Goal: Information Seeking & Learning: Learn about a topic

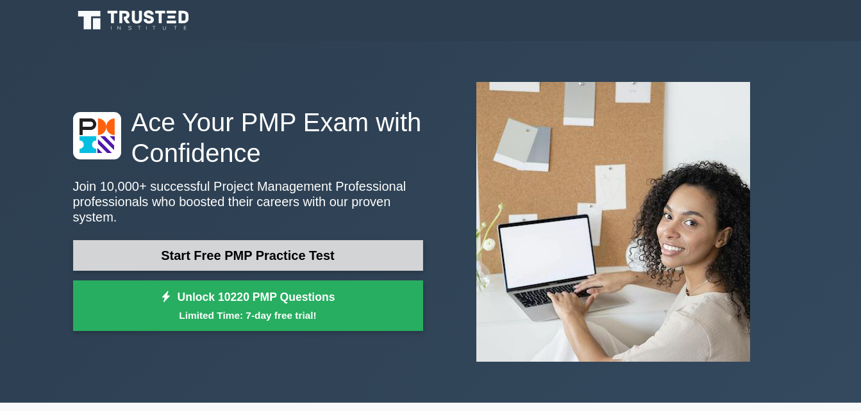
click at [285, 259] on link "Start Free PMP Practice Test" at bounding box center [248, 255] width 350 height 31
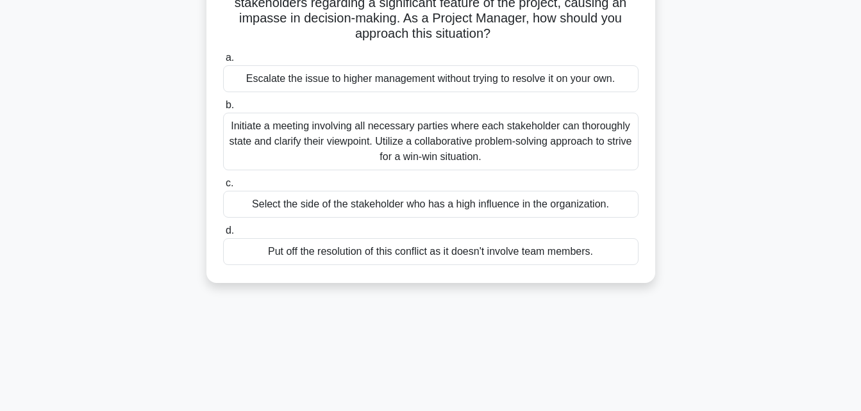
scroll to position [128, 0]
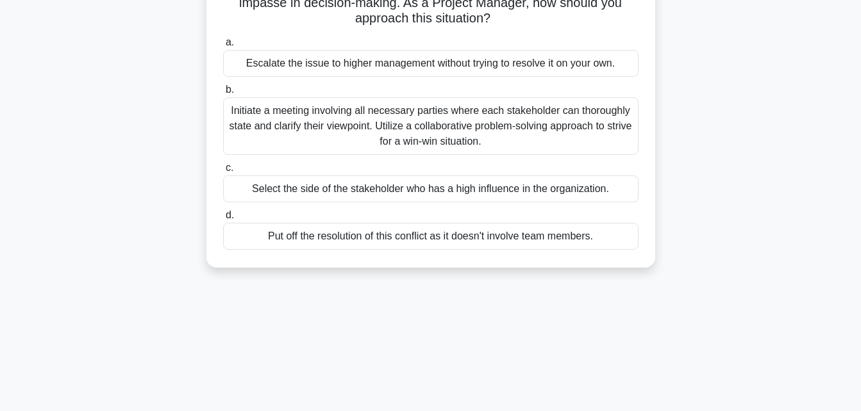
click at [228, 94] on span "b." at bounding box center [230, 89] width 8 height 11
click at [223, 94] on input "b. Initiate a meeting involving all necessary parties where each stakeholder ca…" at bounding box center [223, 90] width 0 height 8
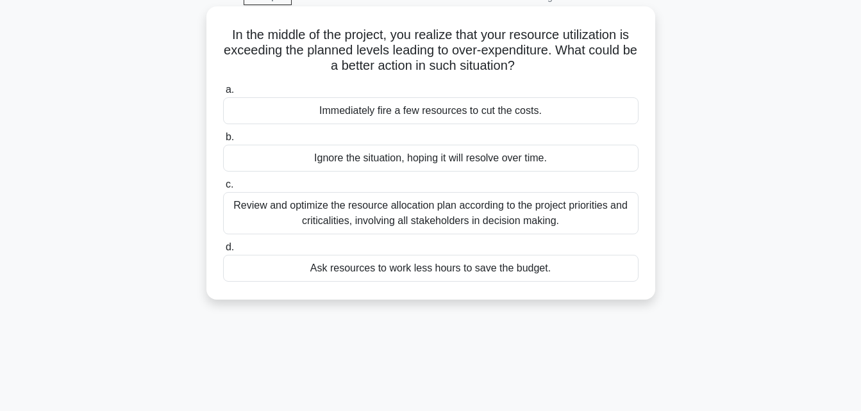
scroll to position [0, 0]
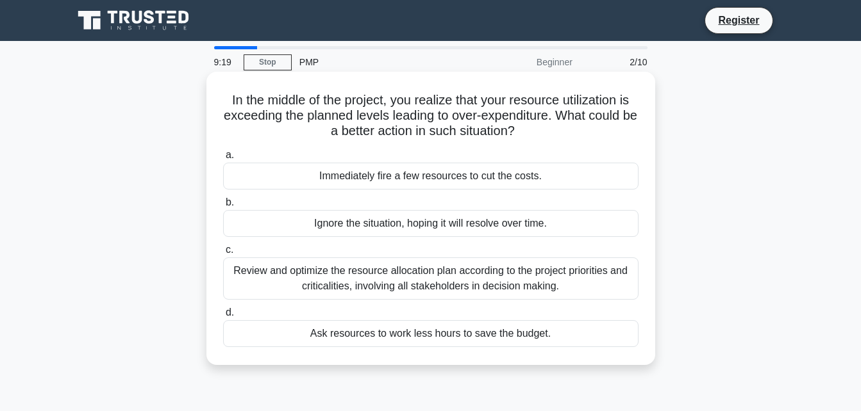
click at [230, 255] on span "c." at bounding box center [230, 249] width 8 height 11
click at [223, 254] on input "c. Review and optimize the resource allocation plan according to the project pr…" at bounding box center [223, 250] width 0 height 8
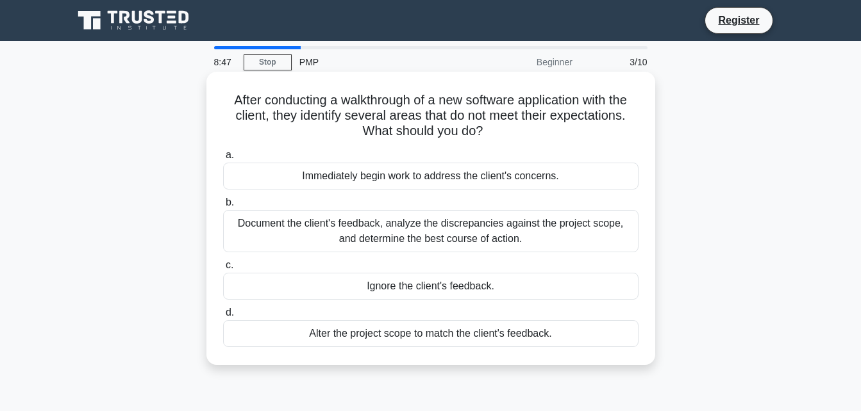
click at [229, 206] on span "b." at bounding box center [230, 202] width 8 height 11
click at [223, 206] on input "b. Document the client's feedback, analyze the discrepancies against the projec…" at bounding box center [223, 203] width 0 height 8
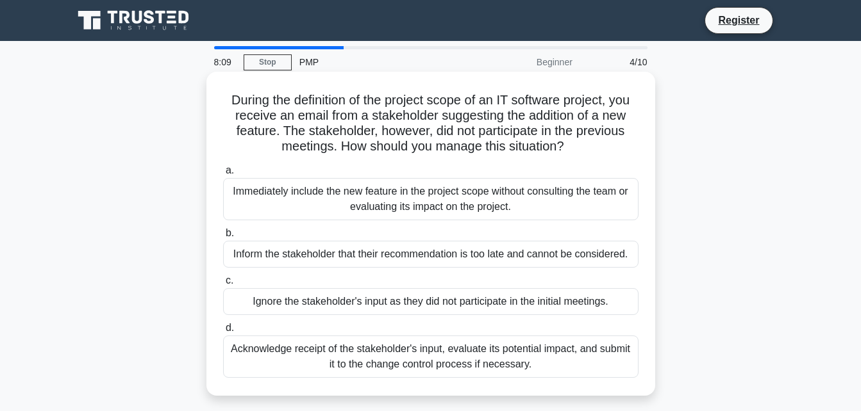
click at [231, 332] on span "d." at bounding box center [230, 327] width 8 height 11
click at [223, 332] on input "d. Acknowledge receipt of the stakeholder's input, evaluate its potential impac…" at bounding box center [223, 328] width 0 height 8
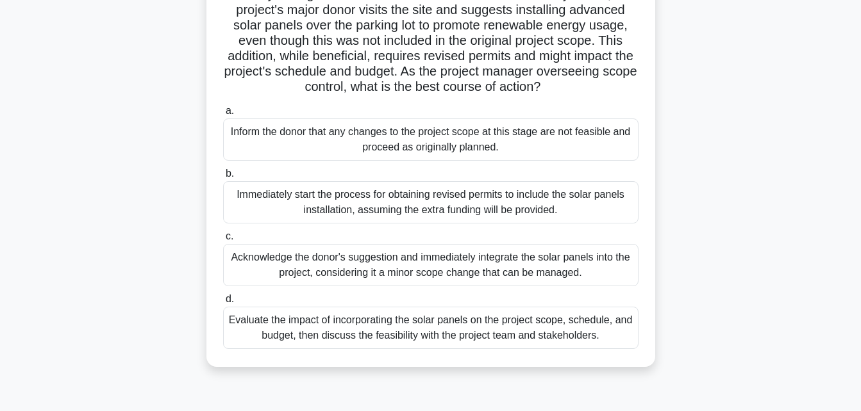
scroll to position [128, 0]
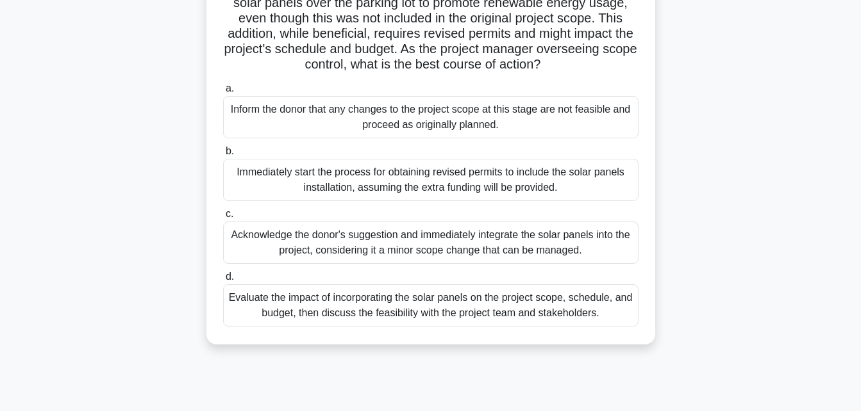
click at [229, 282] on span "d." at bounding box center [230, 276] width 8 height 11
click at [223, 281] on input "d. Evaluate the impact of incorporating the solar panels on the project scope, …" at bounding box center [223, 277] width 0 height 8
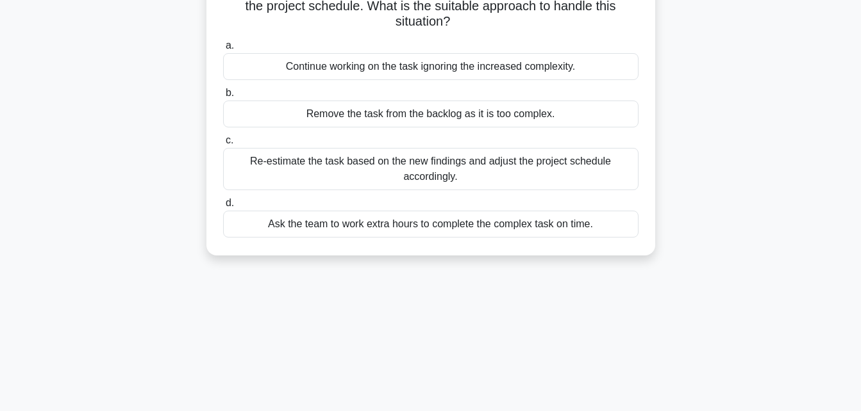
scroll to position [0, 0]
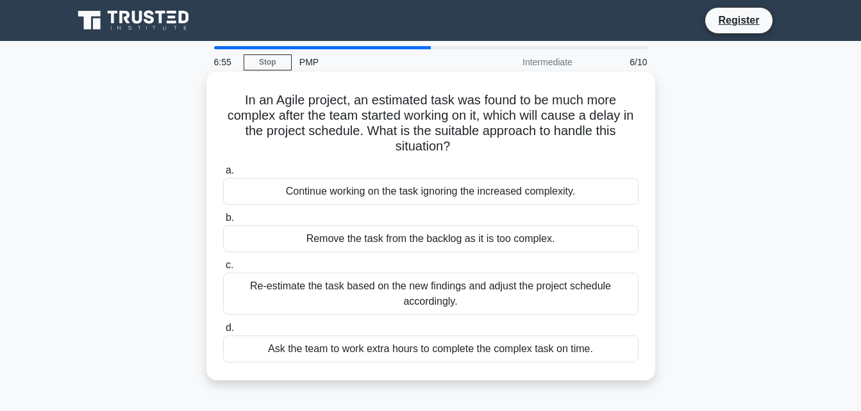
click at [228, 269] on span "c." at bounding box center [230, 265] width 8 height 11
click at [223, 269] on input "c. Re-estimate the task based on the new findings and adjust the project schedu…" at bounding box center [223, 266] width 0 height 8
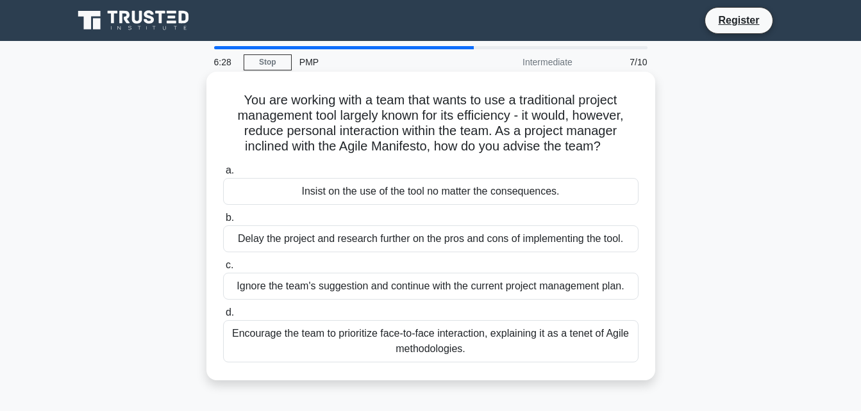
click at [228, 313] on span "d." at bounding box center [230, 312] width 8 height 11
click at [223, 313] on input "d. Encourage the team to prioritize face-to-face interaction, explaining it as …" at bounding box center [223, 313] width 0 height 8
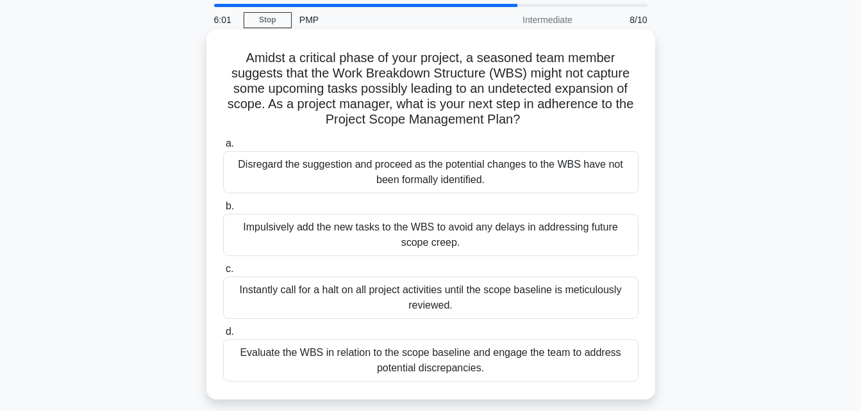
scroll to position [64, 0]
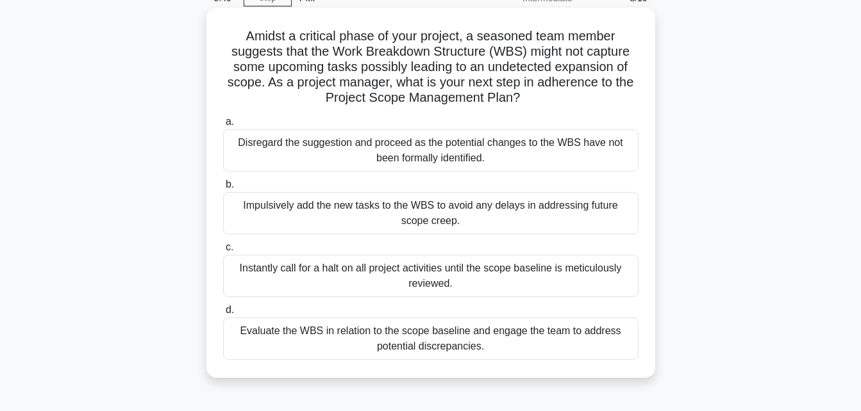
click at [230, 313] on span "d." at bounding box center [230, 309] width 8 height 11
click at [223, 313] on input "d. Evaluate the WBS in relation to the scope baseline and engage the team to ad…" at bounding box center [223, 310] width 0 height 8
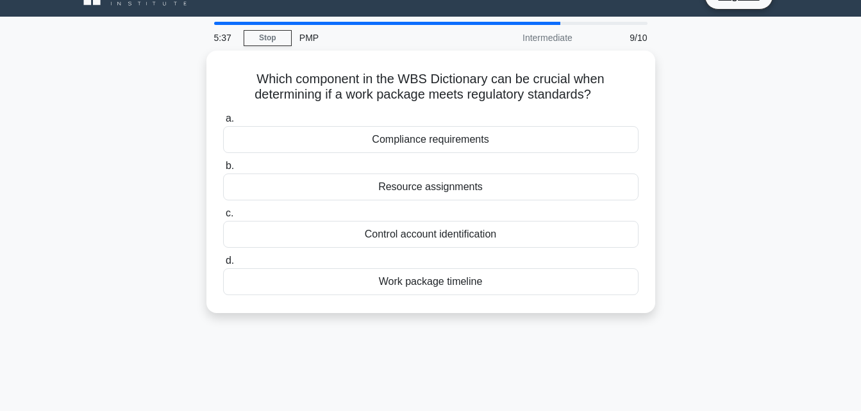
scroll to position [0, 0]
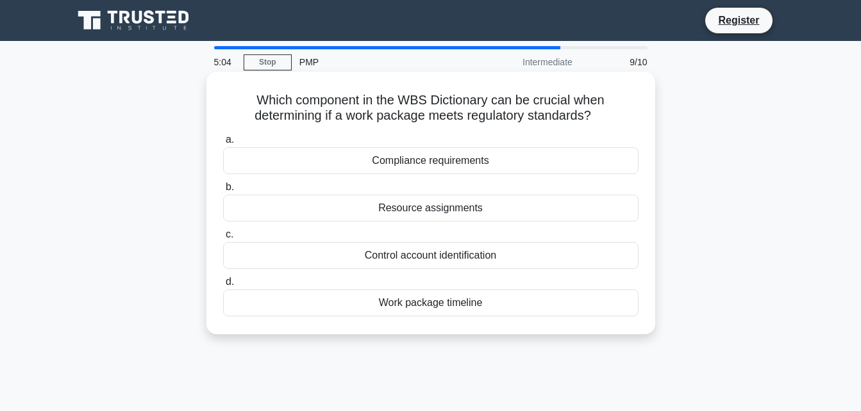
click at [228, 144] on span "a." at bounding box center [230, 139] width 8 height 11
click at [223, 144] on input "a. Compliance requirements" at bounding box center [223, 140] width 0 height 8
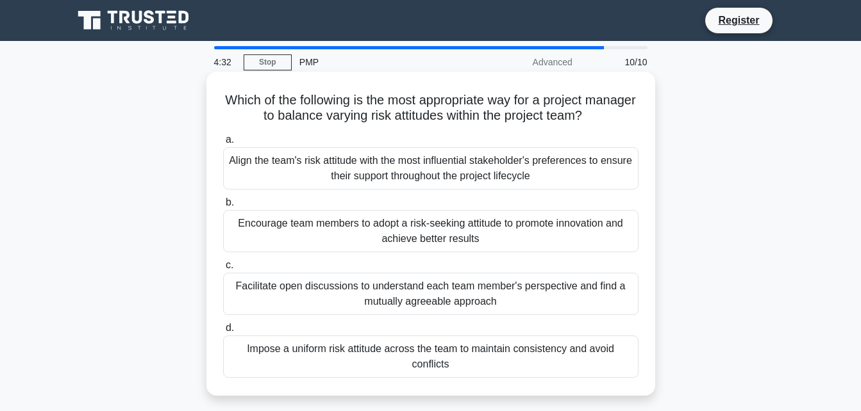
click at [236, 145] on label "a. Align the team's risk attitude with the most influential stakeholder's prefe…" at bounding box center [430, 161] width 415 height 58
click at [223, 144] on input "a. Align the team's risk attitude with the most influential stakeholder's prefe…" at bounding box center [223, 140] width 0 height 8
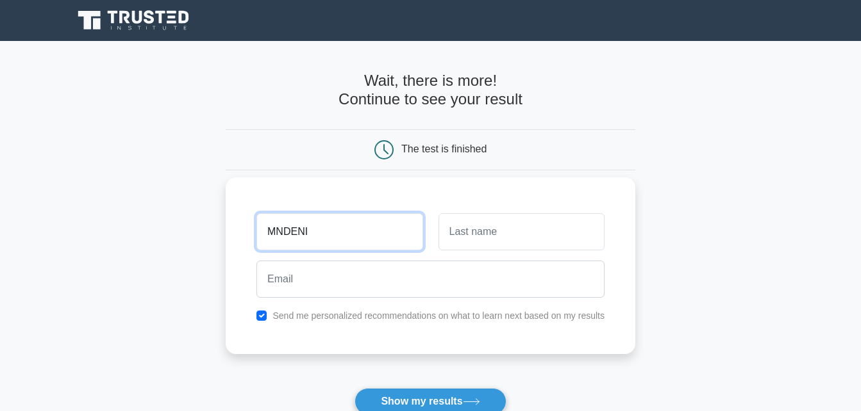
type input "mndeni"
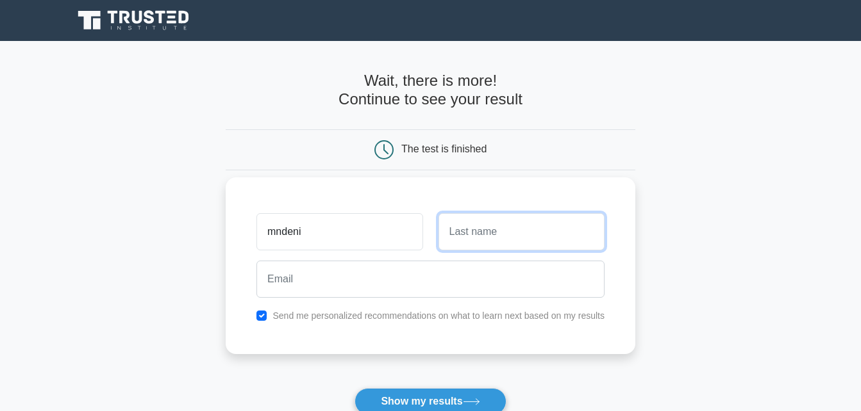
click at [470, 234] on input "text" at bounding box center [521, 231] width 166 height 37
type input "dlamini"
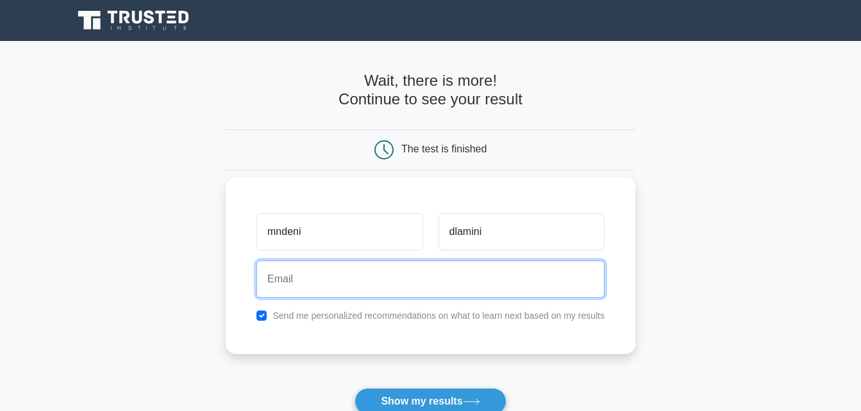
click at [286, 285] on input "email" at bounding box center [430, 279] width 348 height 37
type input "nkhosimndeni@gmail.com"
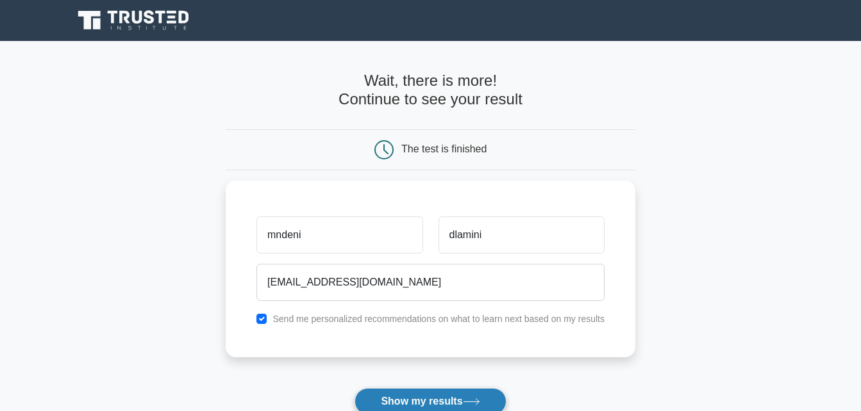
click at [428, 403] on button "Show my results" at bounding box center [429, 401] width 151 height 27
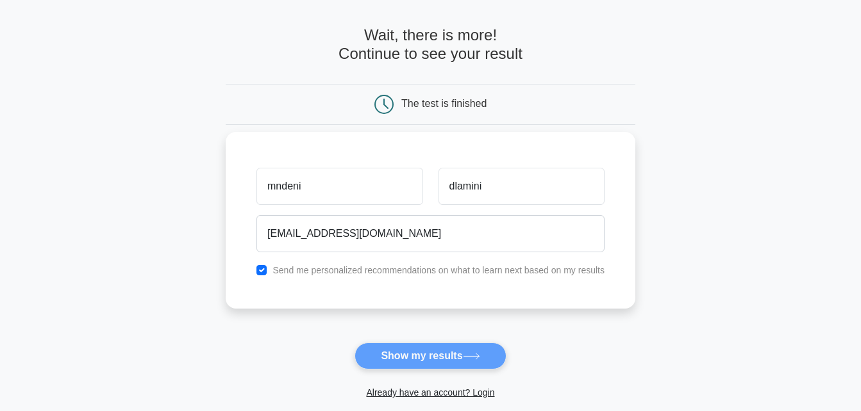
scroll to position [64, 0]
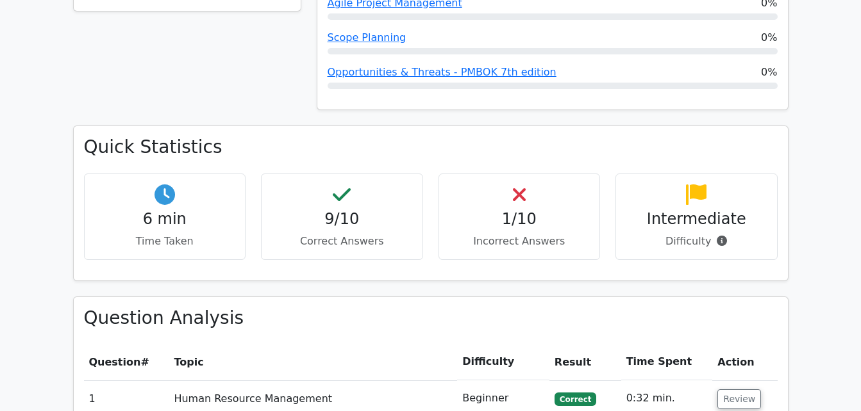
scroll to position [769, 0]
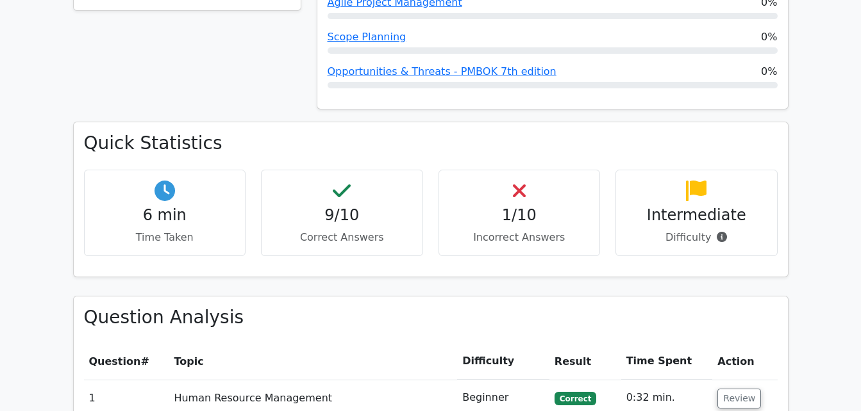
click at [519, 206] on h4 "1/10" at bounding box center [519, 215] width 140 height 19
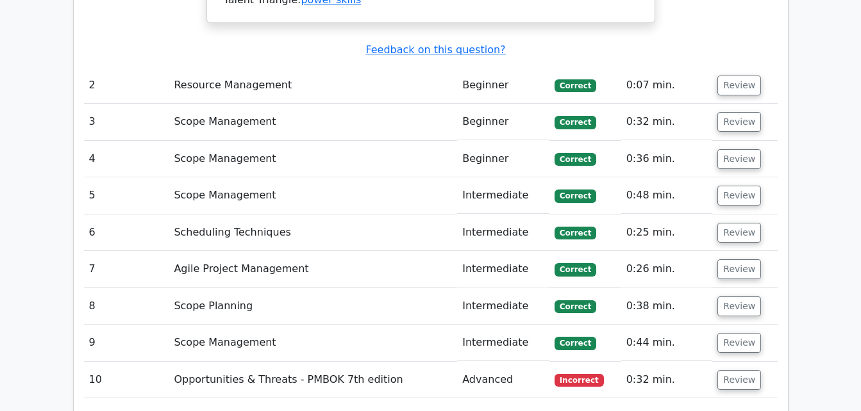
scroll to position [1795, 0]
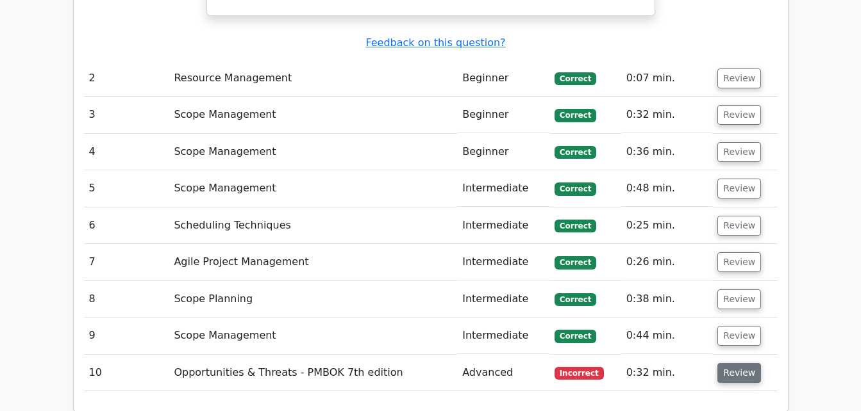
click at [732, 363] on button "Review" at bounding box center [739, 373] width 44 height 20
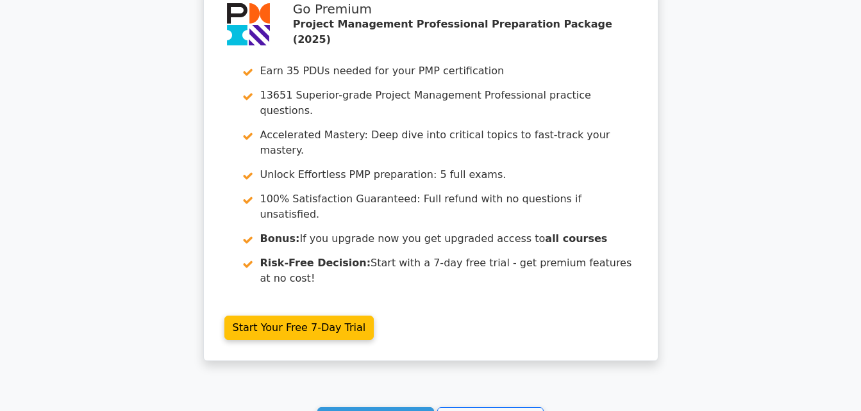
scroll to position [2910, 0]
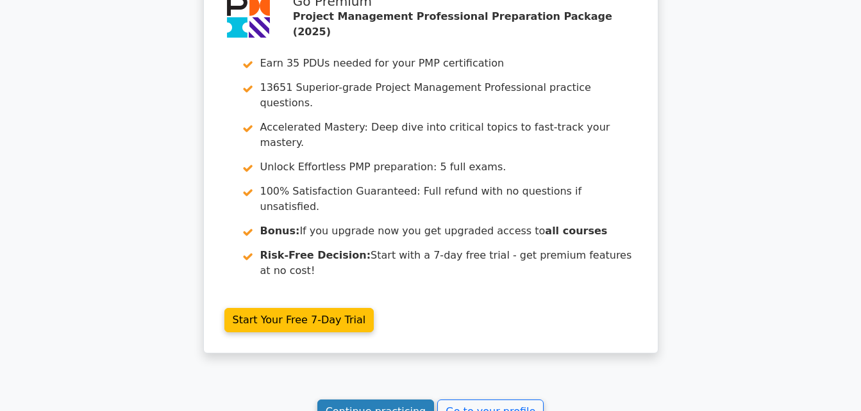
click at [398, 400] on link "Continue practicing" at bounding box center [375, 412] width 117 height 24
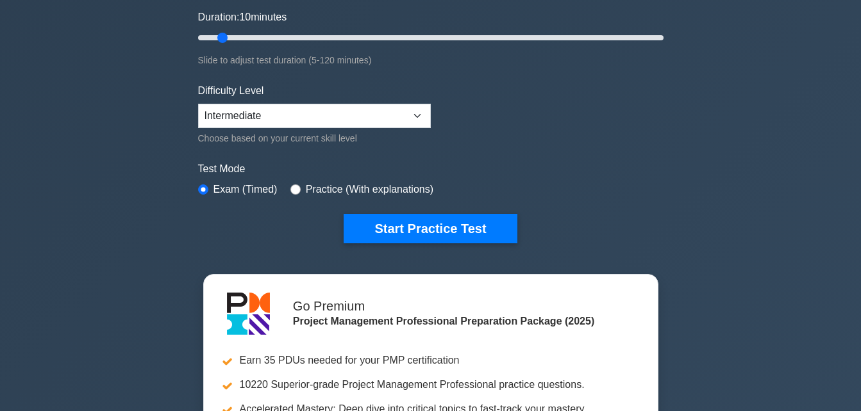
scroll to position [256, 0]
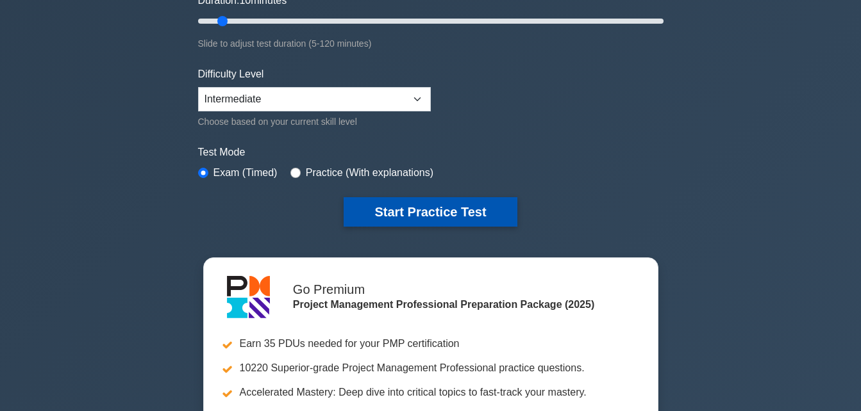
click at [419, 213] on button "Start Practice Test" at bounding box center [430, 211] width 173 height 29
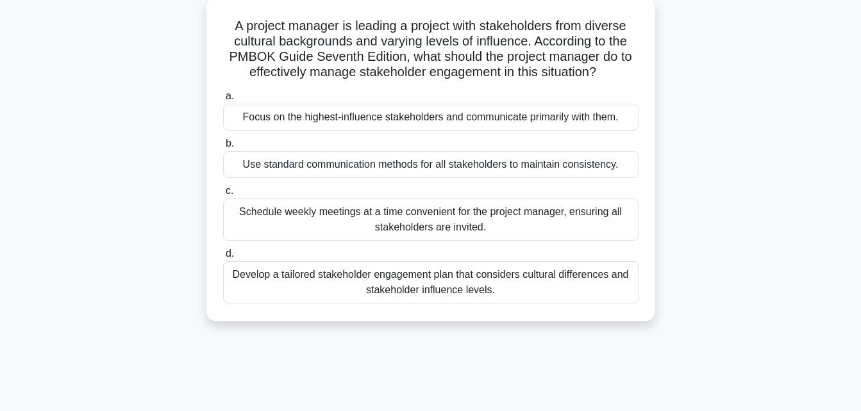
scroll to position [88, 0]
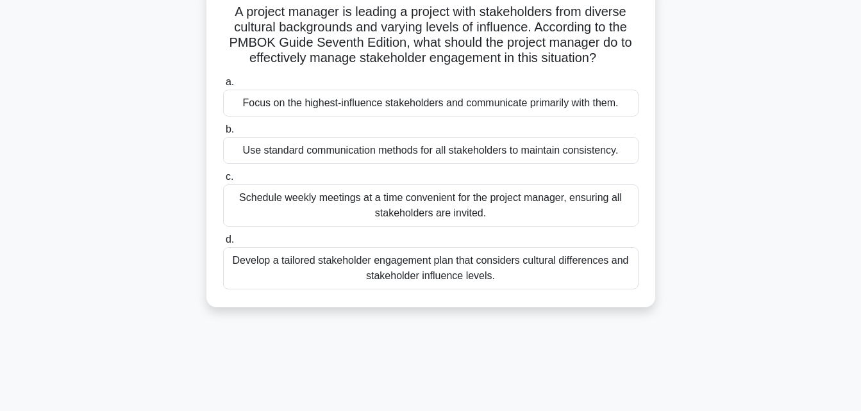
click at [233, 241] on span "d." at bounding box center [230, 239] width 8 height 11
click at [223, 241] on input "d. Develop a tailored stakeholder engagement plan that considers cultural diffe…" at bounding box center [223, 240] width 0 height 8
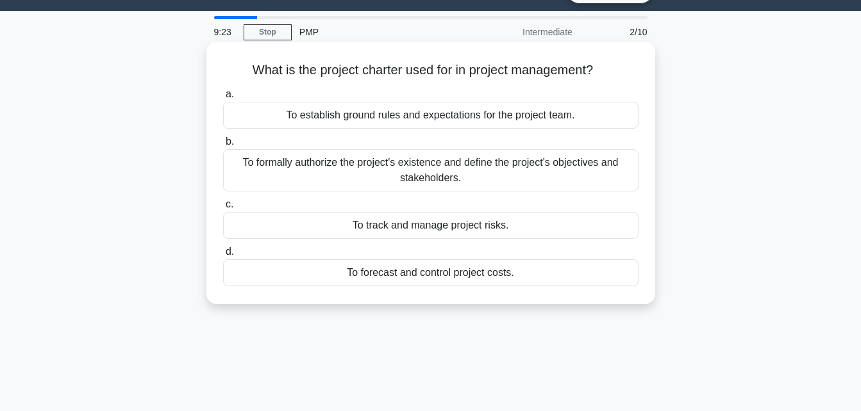
scroll to position [0, 0]
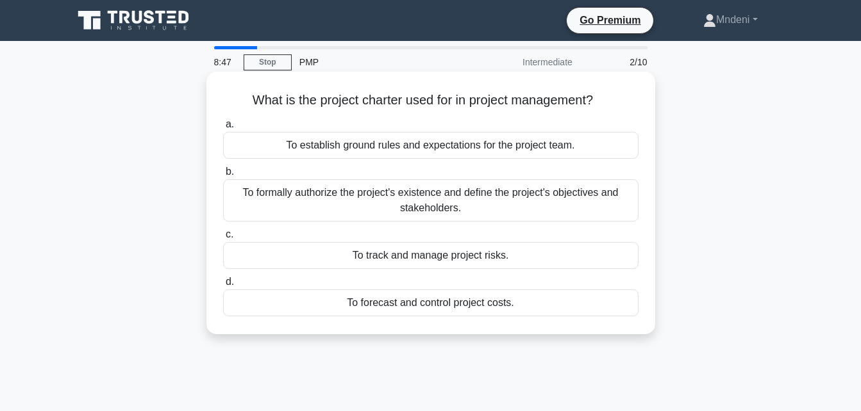
click at [226, 282] on span "d." at bounding box center [230, 281] width 8 height 11
click at [223, 282] on input "d. To forecast and control project costs." at bounding box center [223, 282] width 0 height 8
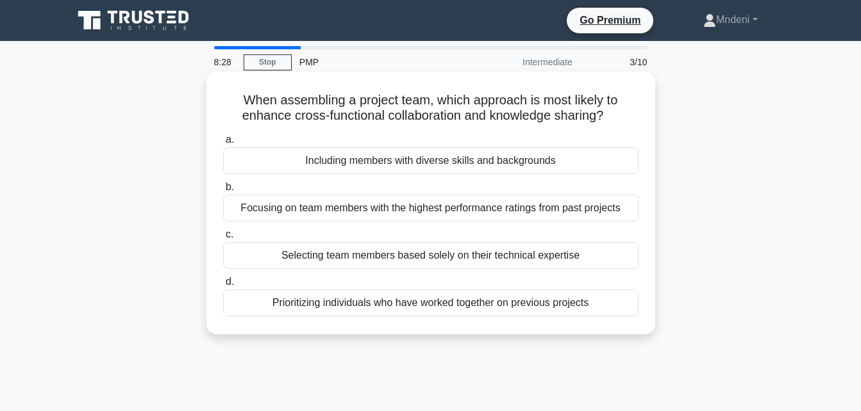
click at [229, 144] on span "a." at bounding box center [230, 139] width 8 height 11
click at [223, 144] on input "a. Including members with diverse skills and backgrounds" at bounding box center [223, 140] width 0 height 8
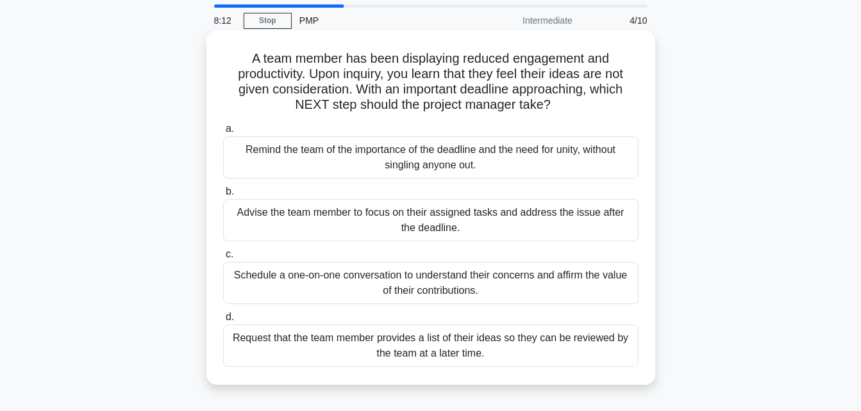
scroll to position [64, 0]
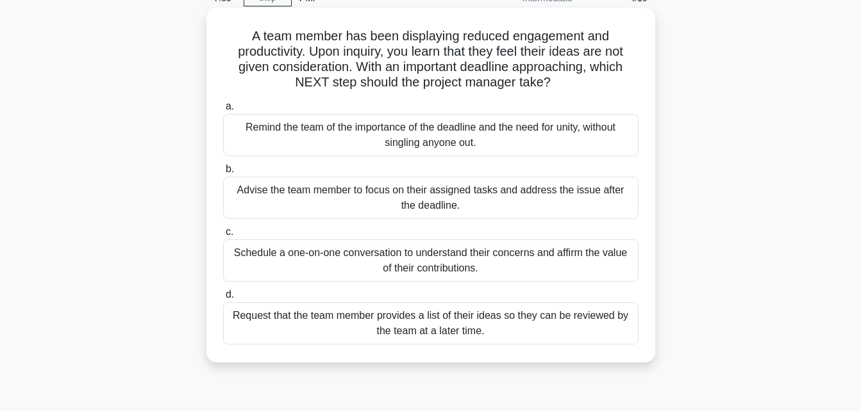
click at [240, 115] on div "Remind the team of the importance of the deadline and the need for unity, witho…" at bounding box center [430, 135] width 415 height 42
click at [223, 111] on input "a. Remind the team of the importance of the deadline and the need for unity, wi…" at bounding box center [223, 107] width 0 height 8
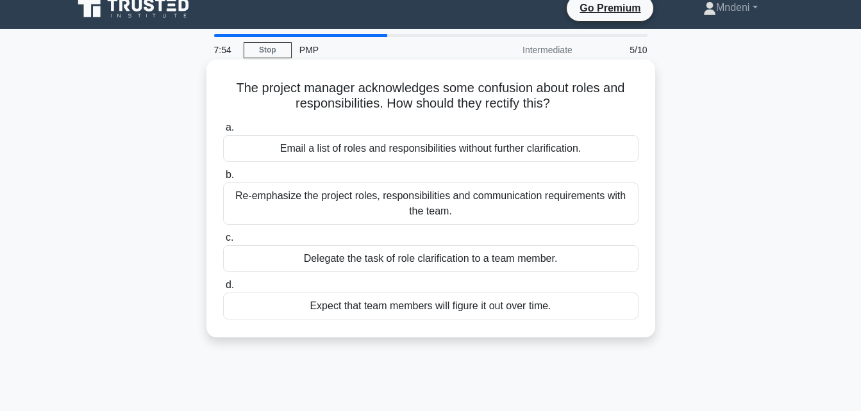
scroll to position [0, 0]
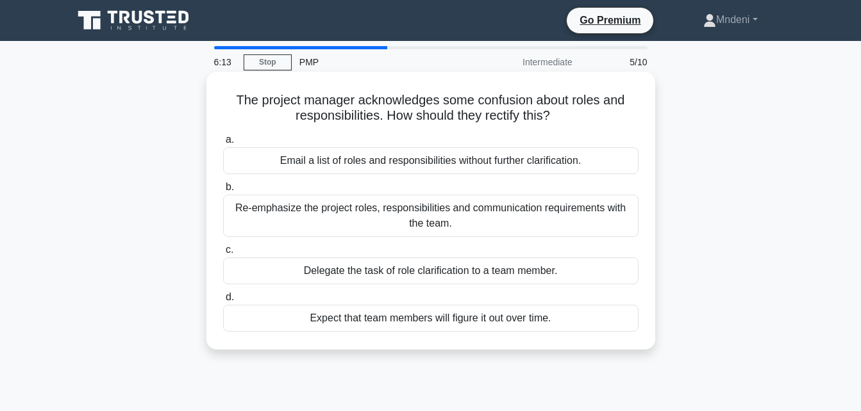
click at [228, 188] on span "b." at bounding box center [230, 186] width 8 height 11
click at [223, 188] on input "b. Re-emphasize the project roles, responsibilities and communication requireme…" at bounding box center [223, 187] width 0 height 8
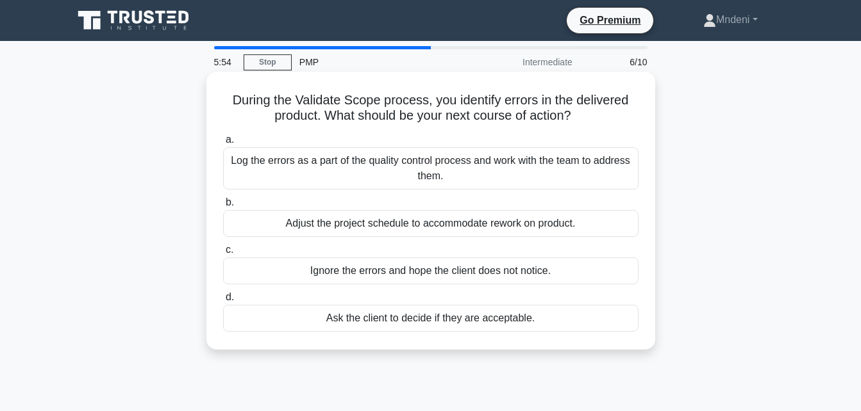
click at [229, 144] on span "a." at bounding box center [230, 139] width 8 height 11
click at [223, 144] on input "a. Log the errors as a part of the quality control process and work with the te…" at bounding box center [223, 140] width 0 height 8
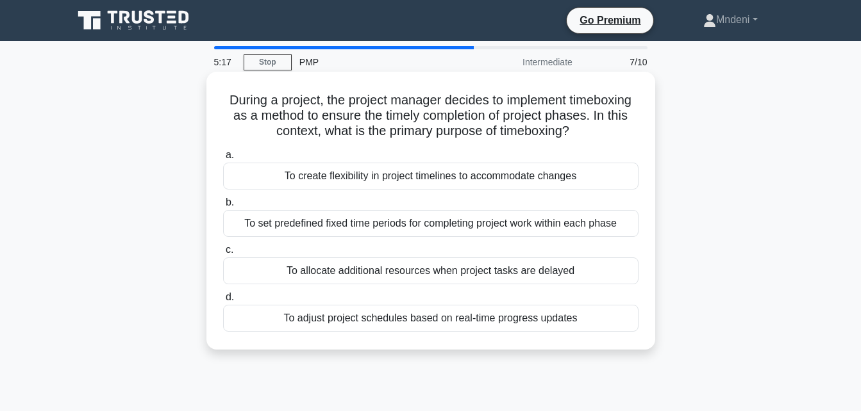
click at [231, 201] on span "b." at bounding box center [230, 202] width 8 height 11
click at [223, 201] on input "b. To set predefined fixed time periods for completing project work within each…" at bounding box center [223, 203] width 0 height 8
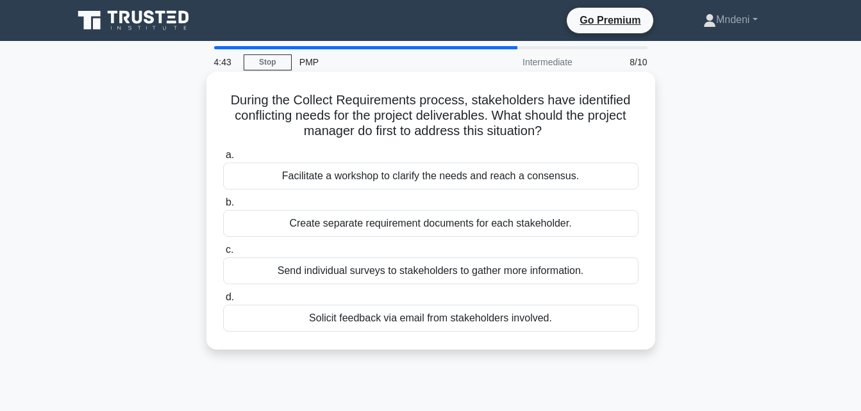
click at [226, 157] on span "a." at bounding box center [230, 154] width 8 height 11
click at [223, 157] on input "a. Facilitate a workshop to clarify the needs and reach a consensus." at bounding box center [223, 155] width 0 height 8
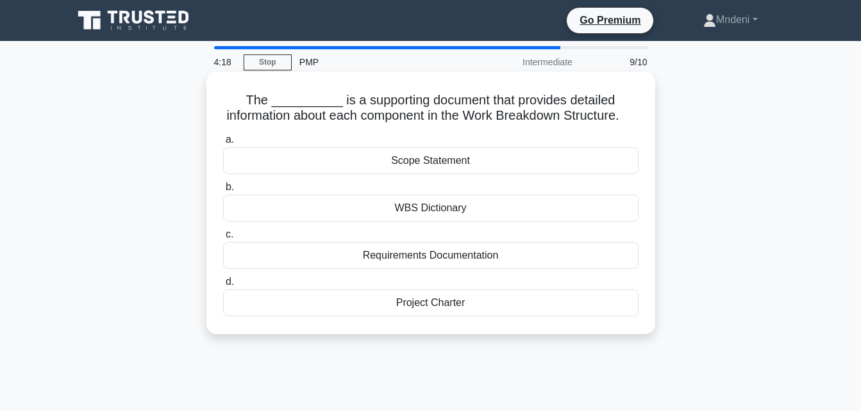
click at [228, 192] on span "b." at bounding box center [230, 186] width 8 height 11
click at [223, 192] on input "b. WBS Dictionary" at bounding box center [223, 187] width 0 height 8
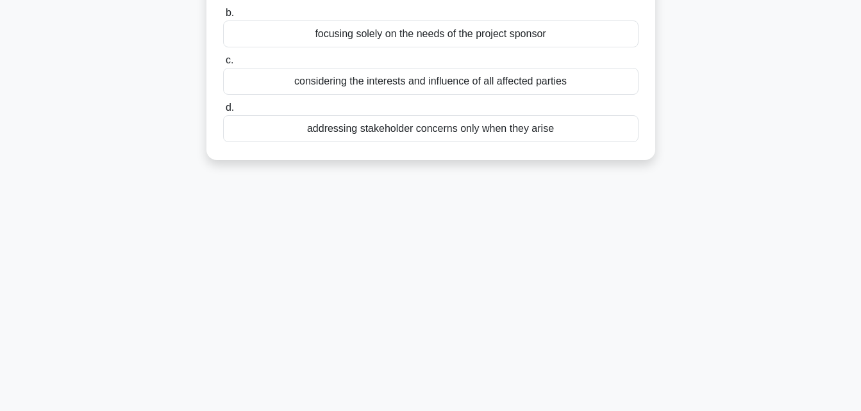
scroll to position [24, 0]
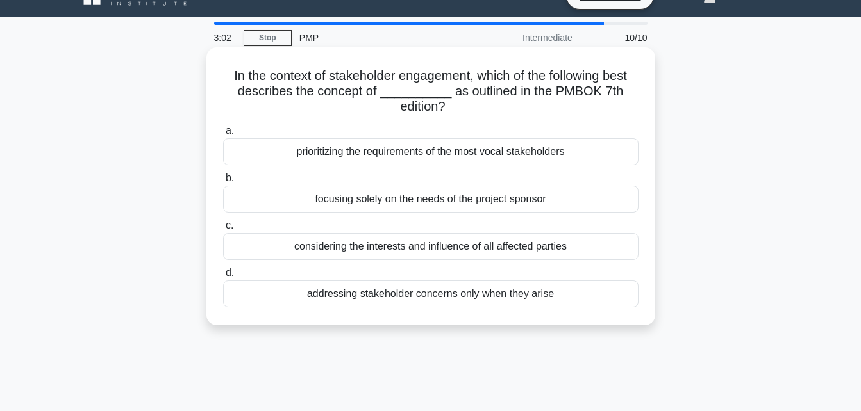
click at [228, 226] on span "c." at bounding box center [230, 225] width 8 height 11
click at [223, 226] on input "c. considering the interests and influence of all affected parties" at bounding box center [223, 226] width 0 height 8
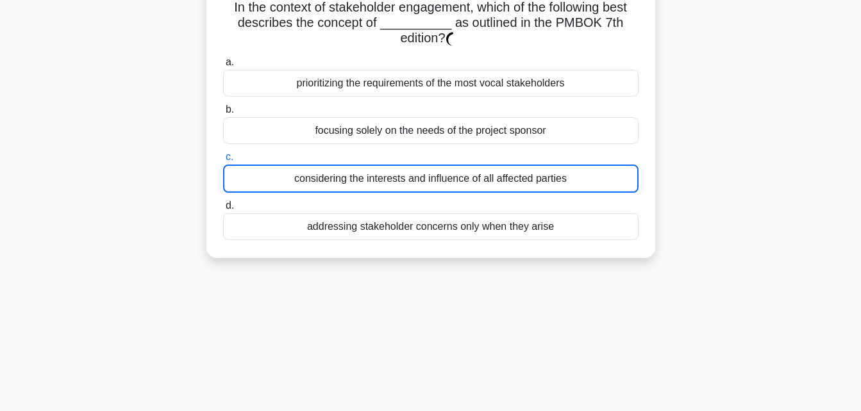
scroll to position [217, 0]
